Goal: Task Accomplishment & Management: Complete application form

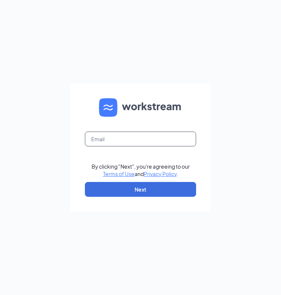
click at [105, 139] on input "text" at bounding box center [140, 138] width 111 height 15
type input "[EMAIL_ADDRESS][DOMAIN_NAME]"
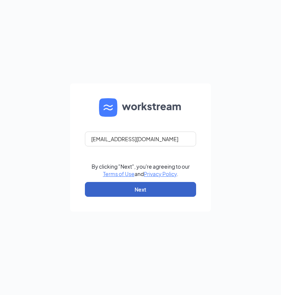
click at [113, 193] on button "Next" at bounding box center [140, 189] width 111 height 15
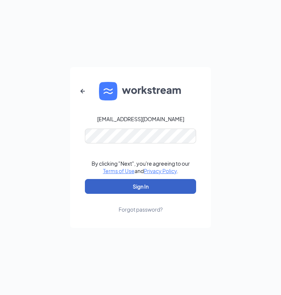
click at [125, 189] on button "Sign In" at bounding box center [140, 186] width 111 height 15
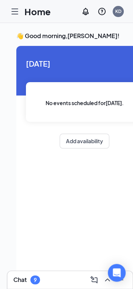
click at [10, 14] on icon "Hamburger" at bounding box center [14, 11] width 9 height 9
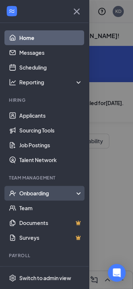
click at [30, 194] on div "Onboarding" at bounding box center [47, 193] width 57 height 7
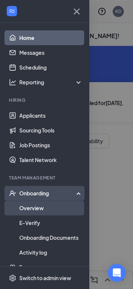
click at [36, 208] on link "Overview" at bounding box center [50, 208] width 63 height 15
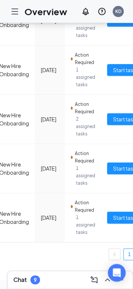
scroll to position [0, 157]
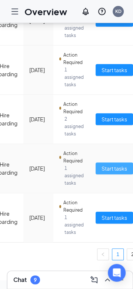
click at [101, 164] on span "Start tasks" at bounding box center [114, 168] width 26 height 8
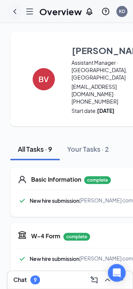
click at [15, 12] on icon "ChevronLeft" at bounding box center [14, 11] width 3 height 5
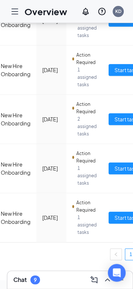
scroll to position [0, 157]
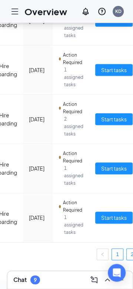
click at [127, 249] on link "2" at bounding box center [132, 254] width 11 height 11
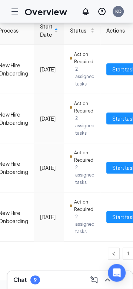
scroll to position [0, 146]
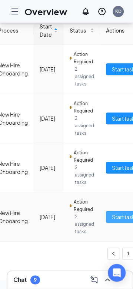
click at [112, 213] on span "Start tasks" at bounding box center [125, 217] width 26 height 8
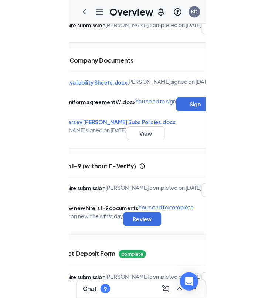
scroll to position [293, 107]
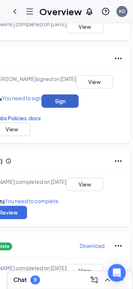
click at [61, 108] on button "Sign" at bounding box center [59, 100] width 37 height 13
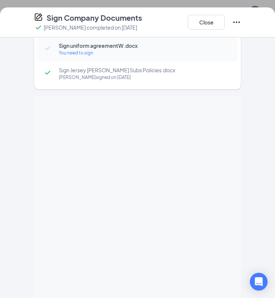
scroll to position [60, 0]
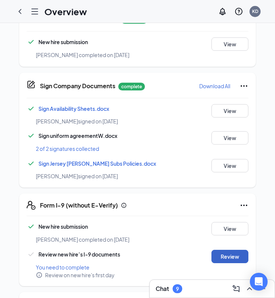
click at [222, 250] on button "Review" at bounding box center [230, 256] width 37 height 13
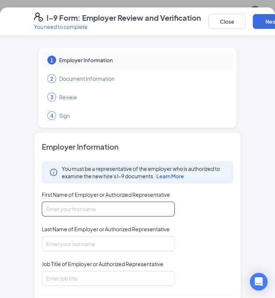
click at [61, 209] on input "First Name of Employer or Authorized Representative" at bounding box center [108, 208] width 133 height 15
type input "k"
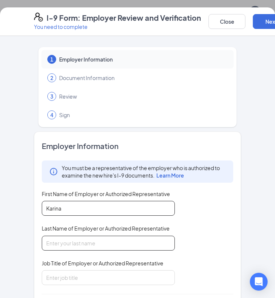
type input "Karina"
click at [86, 240] on input "Last Name of Employer or Authorized Representative" at bounding box center [108, 243] width 133 height 15
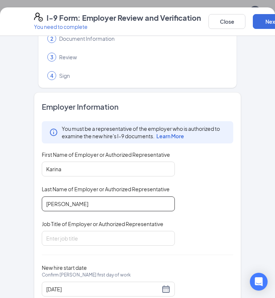
scroll to position [63, 0]
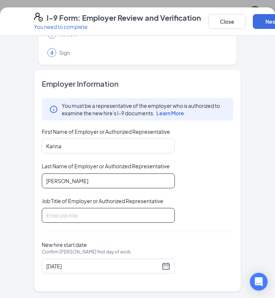
type input "[PERSON_NAME]"
click at [61, 215] on input "Job Title of Employer or Authorized Representative" at bounding box center [108, 215] width 133 height 15
type input "DM"
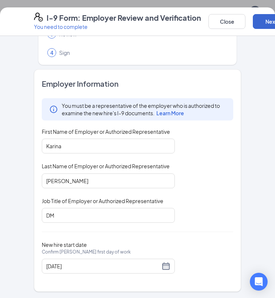
click at [267, 23] on button "Next" at bounding box center [271, 21] width 37 height 15
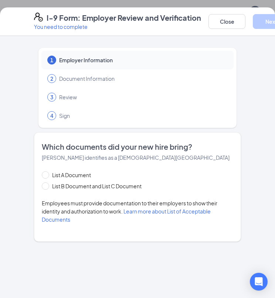
scroll to position [0, 0]
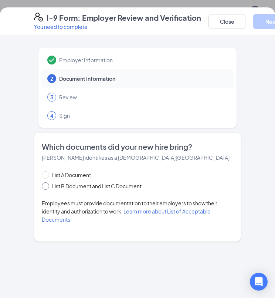
click at [45, 184] on input "List B Document and List C Document" at bounding box center [44, 184] width 5 height 5
radio input "true"
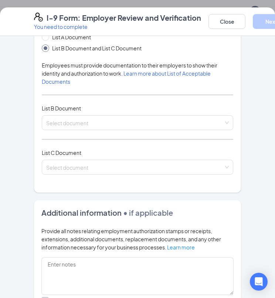
scroll to position [140, 0]
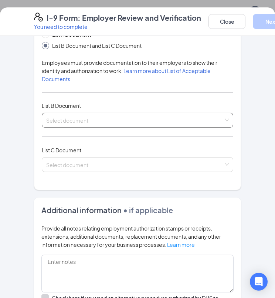
click at [62, 123] on input "search" at bounding box center [135, 118] width 178 height 11
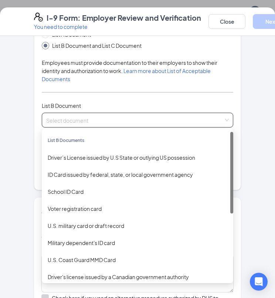
click at [72, 159] on div "Driver’s License issued by U.S State or outlying US possession" at bounding box center [138, 157] width 180 height 8
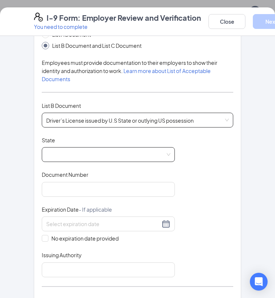
click at [63, 153] on span at bounding box center [108, 154] width 124 height 14
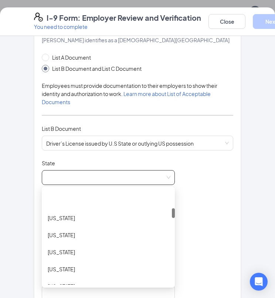
scroll to position [114, 0]
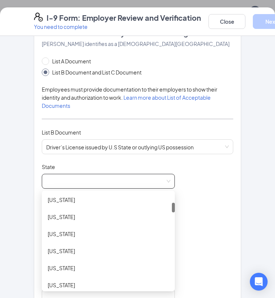
click at [58, 227] on div "[US_STATE]" at bounding box center [108, 233] width 133 height 17
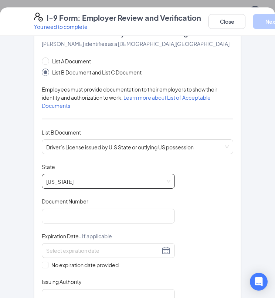
scroll to position [0, 0]
click at [60, 214] on input "Document Number" at bounding box center [108, 215] width 133 height 15
type input "249124724"
click at [74, 261] on span "No expiration date provided" at bounding box center [85, 265] width 73 height 8
click at [47, 261] on input "No expiration date provided" at bounding box center [44, 263] width 5 height 5
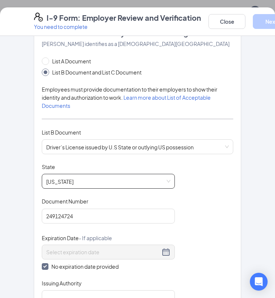
click at [42, 266] on input "No expiration date provided" at bounding box center [44, 265] width 5 height 5
checkbox input "false"
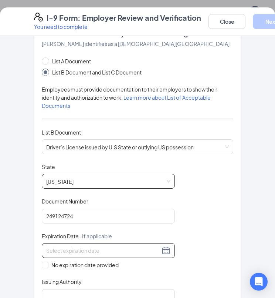
click at [56, 247] on input at bounding box center [103, 250] width 114 height 8
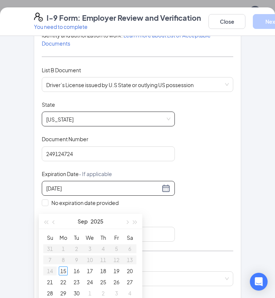
scroll to position [155, 0]
click at [64, 185] on input "[DATE]" at bounding box center [103, 188] width 114 height 8
click at [75, 249] on div "1" at bounding box center [76, 248] width 9 height 9
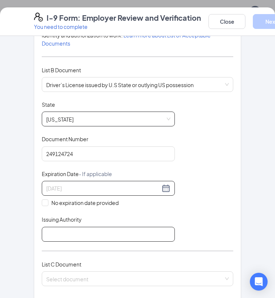
type input "[DATE]"
click at [56, 234] on input "Issuing Authority" at bounding box center [108, 234] width 133 height 15
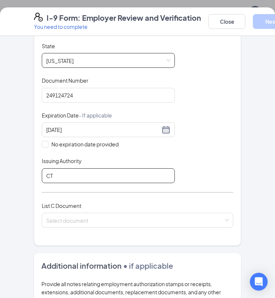
scroll to position [236, 0]
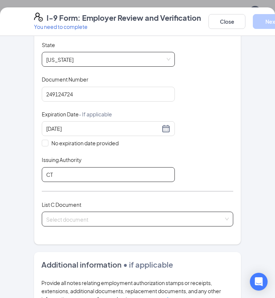
type input "CT"
click at [54, 218] on input "search" at bounding box center [135, 217] width 178 height 11
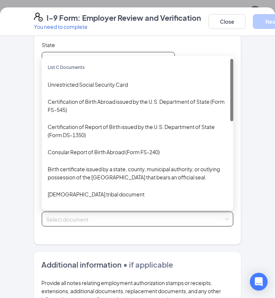
click at [62, 81] on div "Unrestricted Social Security Card" at bounding box center [138, 84] width 180 height 8
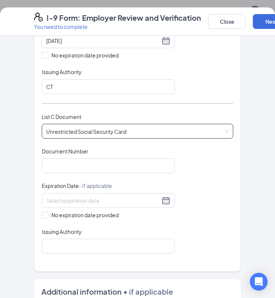
scroll to position [333, 0]
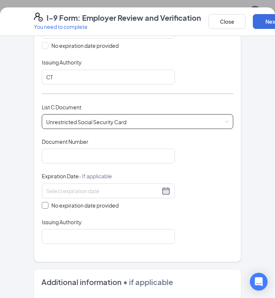
click at [42, 202] on input "No expiration date provided" at bounding box center [44, 204] width 5 height 5
checkbox input "true"
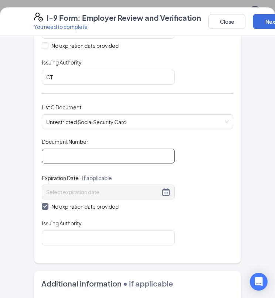
click at [50, 153] on input "Document Number" at bounding box center [108, 155] width 133 height 15
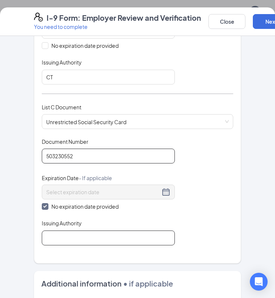
type input "503230552"
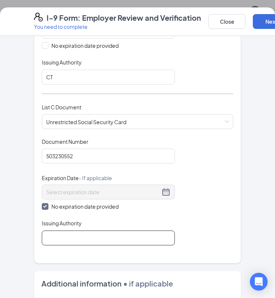
click at [76, 235] on input "Issuing Authority" at bounding box center [108, 237] width 133 height 15
type input "Dept of Health and Human Services"
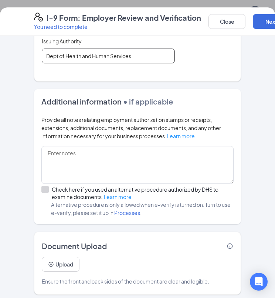
scroll to position [515, 0]
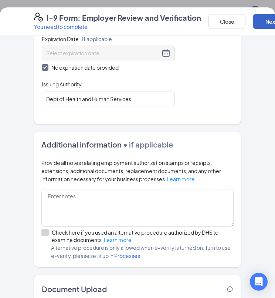
click at [268, 26] on button "Next" at bounding box center [271, 21] width 37 height 15
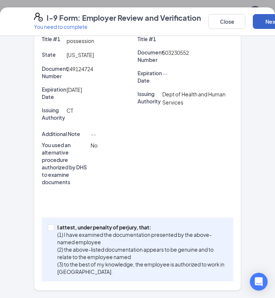
scroll to position [270, 0]
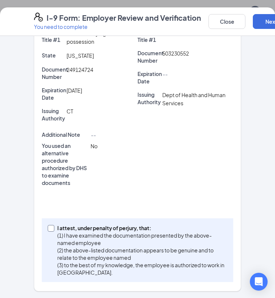
click at [48, 227] on input "I attest, under penalty of [PERSON_NAME], that: (1) I have examined the documen…" at bounding box center [50, 227] width 5 height 5
checkbox input "true"
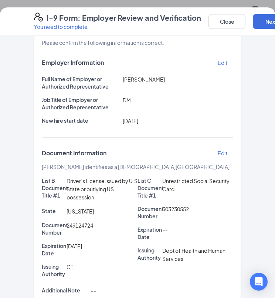
scroll to position [115, 0]
click at [263, 24] on button "Next" at bounding box center [271, 21] width 37 height 15
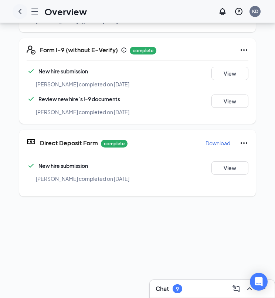
click at [20, 13] on icon "ChevronLeft" at bounding box center [20, 11] width 9 height 9
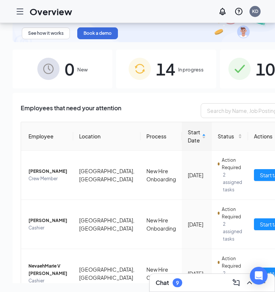
click at [21, 16] on div at bounding box center [20, 11] width 15 height 15
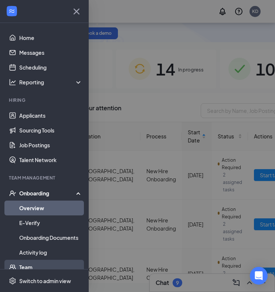
click at [21, 270] on link "Team" at bounding box center [50, 267] width 63 height 15
